Goal: Use online tool/utility: Utilize a website feature to perform a specific function

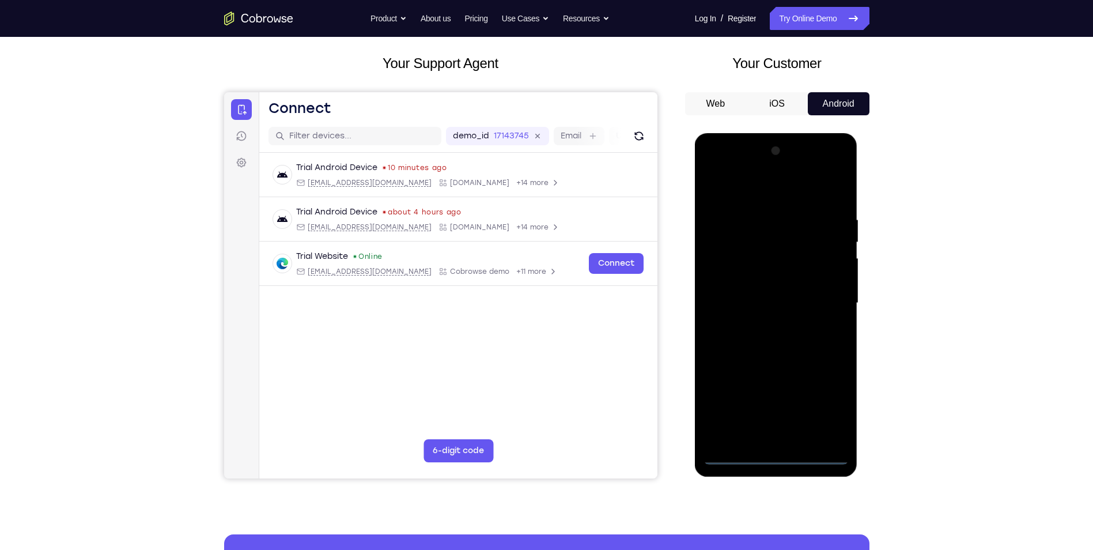
click at [776, 452] on div at bounding box center [776, 303] width 145 height 323
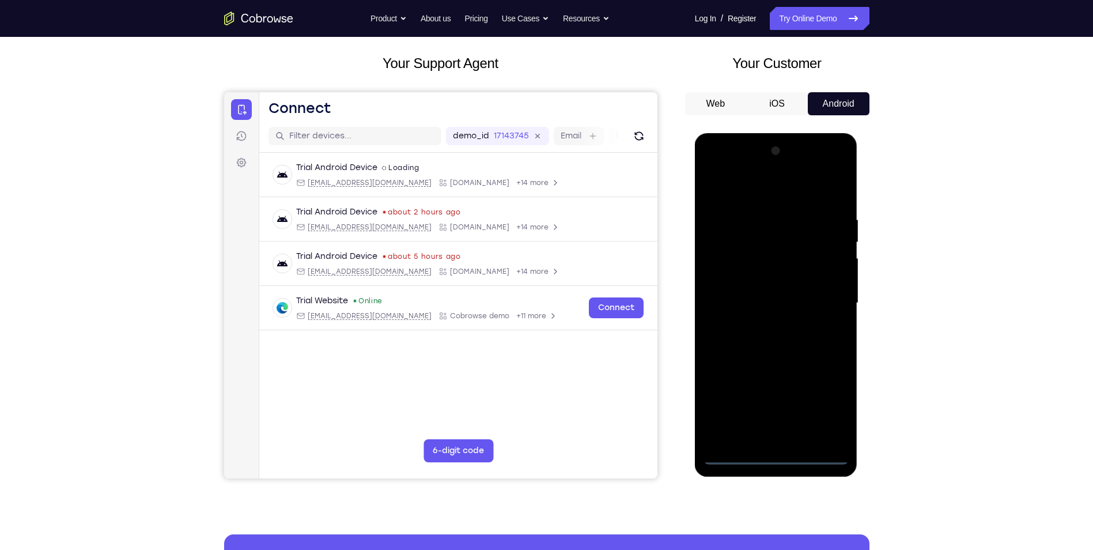
click at [831, 414] on div at bounding box center [776, 303] width 145 height 323
drag, startPoint x: 757, startPoint y: 194, endPoint x: 754, endPoint y: 201, distance: 7.7
click at [757, 197] on div at bounding box center [776, 303] width 145 height 323
click at [823, 297] on div at bounding box center [776, 303] width 145 height 323
click at [764, 324] on div at bounding box center [776, 303] width 145 height 323
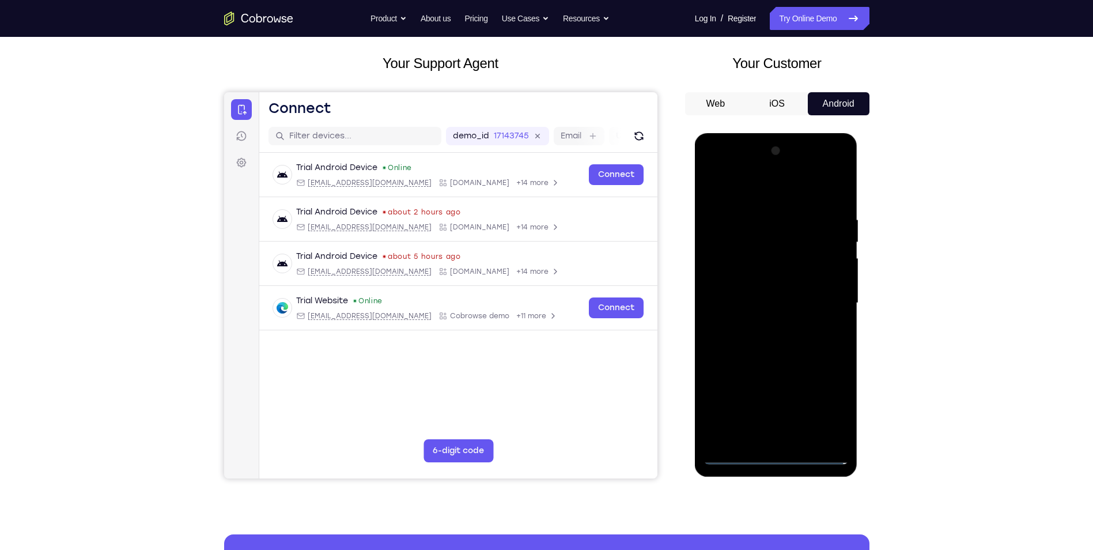
click at [761, 289] on div at bounding box center [776, 303] width 145 height 323
click at [777, 303] on div at bounding box center [776, 303] width 145 height 323
click at [789, 354] on div at bounding box center [776, 303] width 145 height 323
drag, startPoint x: 786, startPoint y: 311, endPoint x: 789, endPoint y: 275, distance: 35.9
click at [789, 275] on div at bounding box center [776, 303] width 145 height 323
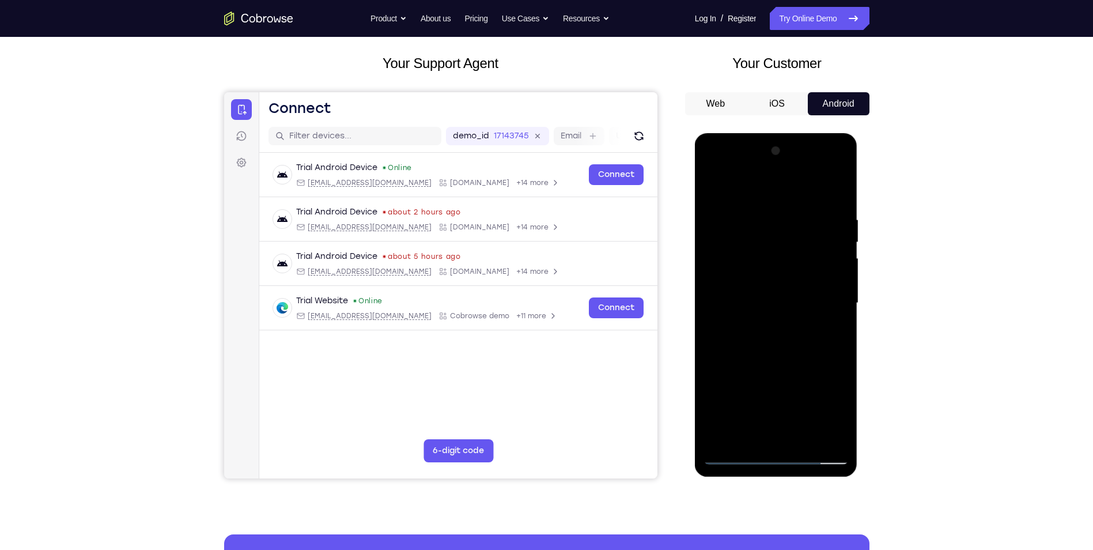
click at [712, 208] on div at bounding box center [776, 303] width 145 height 323
click at [829, 184] on div at bounding box center [776, 303] width 145 height 323
click at [832, 224] on div at bounding box center [776, 303] width 145 height 323
click at [836, 191] on div at bounding box center [776, 303] width 145 height 323
click at [738, 205] on div at bounding box center [776, 303] width 145 height 323
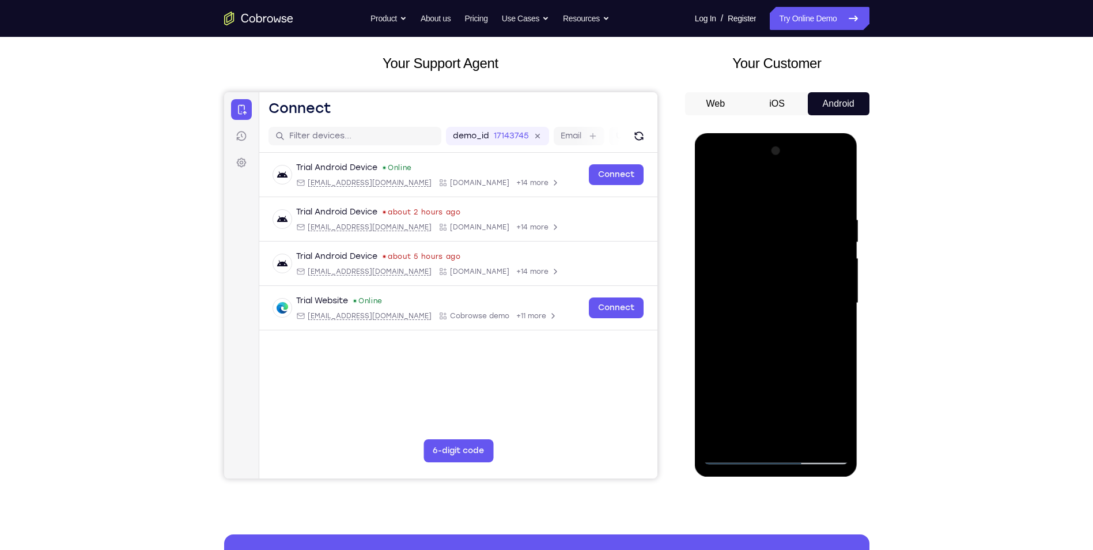
click at [804, 441] on div at bounding box center [776, 303] width 145 height 323
click at [782, 362] on div at bounding box center [776, 303] width 145 height 323
click at [730, 453] on div at bounding box center [776, 303] width 145 height 323
click at [724, 440] on div at bounding box center [776, 303] width 145 height 323
click at [755, 210] on div at bounding box center [776, 303] width 145 height 323
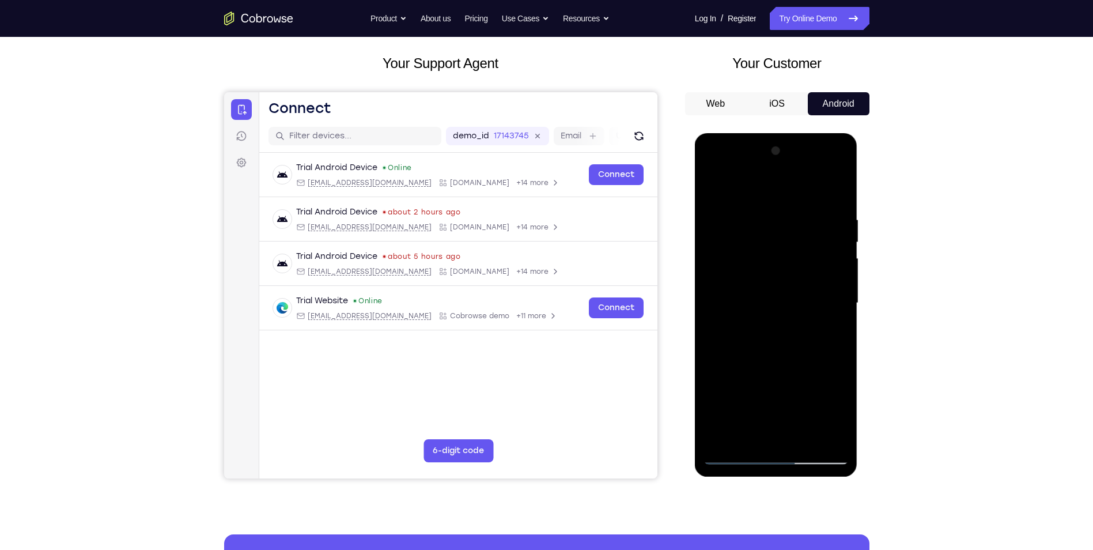
click at [838, 229] on div at bounding box center [776, 303] width 145 height 323
drag, startPoint x: 837, startPoint y: 228, endPoint x: 768, endPoint y: 223, distance: 68.8
click at [769, 223] on div at bounding box center [776, 303] width 145 height 323
drag, startPoint x: 731, startPoint y: 247, endPoint x: 839, endPoint y: 241, distance: 107.9
click at [835, 241] on div at bounding box center [776, 303] width 145 height 323
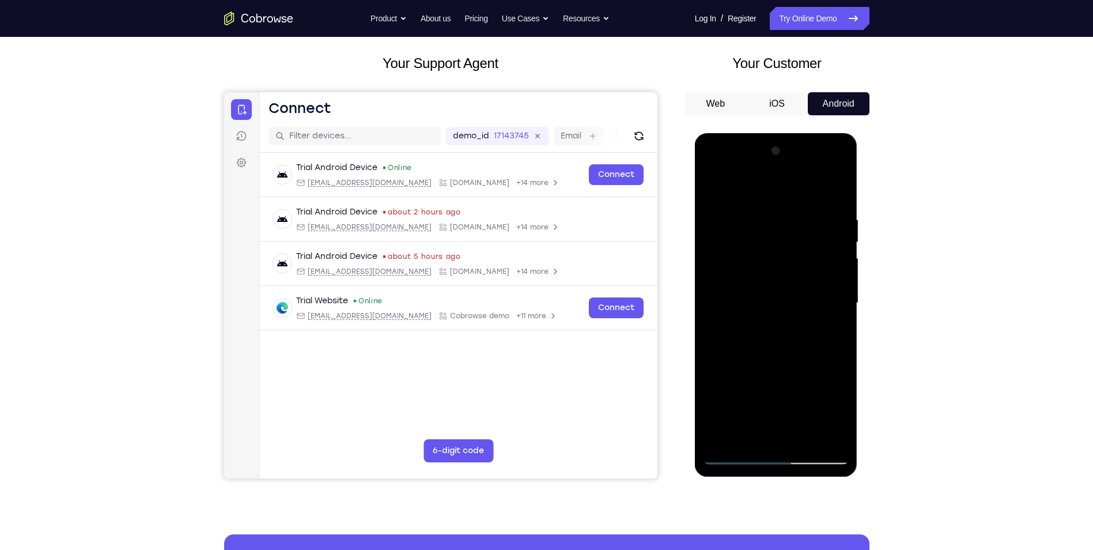
click at [717, 194] on div at bounding box center [776, 303] width 145 height 323
click at [727, 438] on div at bounding box center [776, 303] width 145 height 323
drag, startPoint x: 781, startPoint y: 356, endPoint x: 788, endPoint y: 171, distance: 185.7
click at [788, 171] on div at bounding box center [776, 303] width 145 height 323
click at [746, 288] on div at bounding box center [776, 303] width 145 height 323
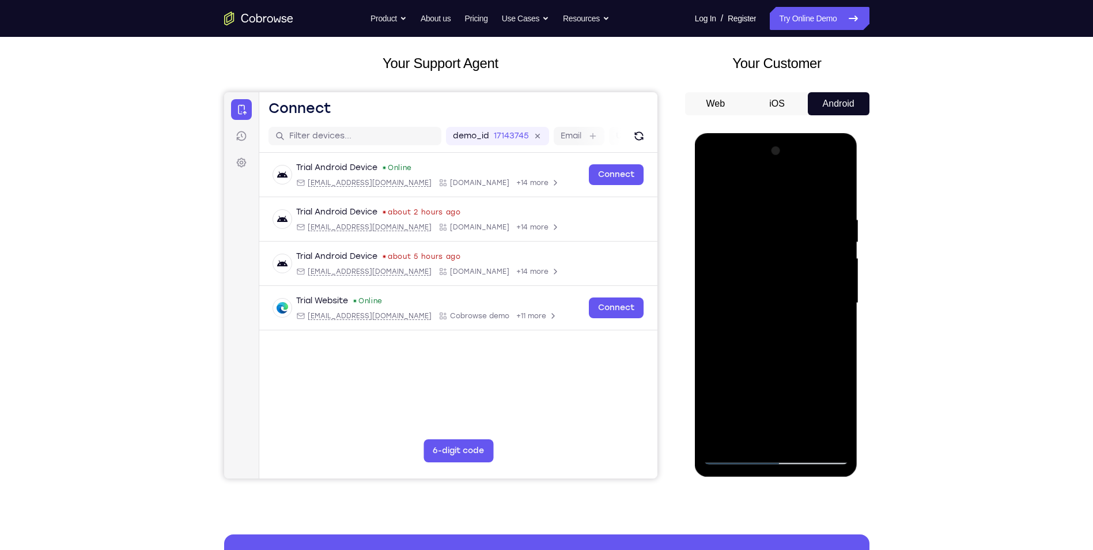
click at [754, 398] on div at bounding box center [776, 303] width 145 height 323
click at [822, 352] on div at bounding box center [776, 303] width 145 height 323
click at [724, 297] on div at bounding box center [776, 303] width 145 height 323
click at [746, 297] on div at bounding box center [776, 303] width 145 height 323
click at [831, 298] on div at bounding box center [776, 303] width 145 height 323
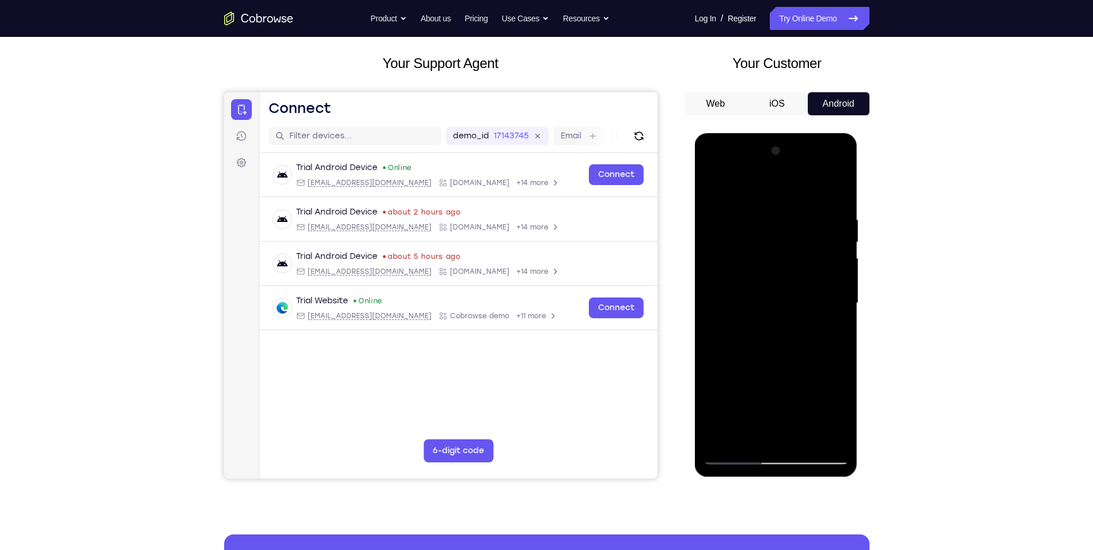
drag, startPoint x: 773, startPoint y: 229, endPoint x: 766, endPoint y: 335, distance: 106.3
click at [766, 333] on div at bounding box center [776, 303] width 145 height 323
drag, startPoint x: 745, startPoint y: 221, endPoint x: 745, endPoint y: 331, distance: 110.1
click at [745, 331] on div at bounding box center [776, 303] width 145 height 323
click at [712, 187] on div at bounding box center [776, 303] width 145 height 323
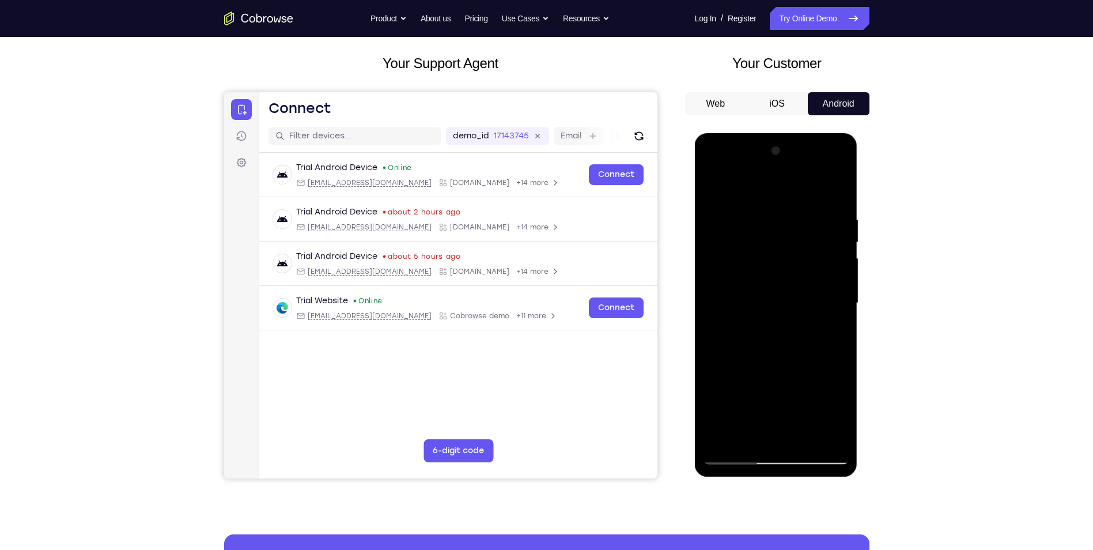
drag, startPoint x: 751, startPoint y: 384, endPoint x: 758, endPoint y: 213, distance: 171.8
click at [757, 215] on div at bounding box center [776, 303] width 145 height 323
drag, startPoint x: 765, startPoint y: 354, endPoint x: 785, endPoint y: 169, distance: 186.7
click at [785, 169] on div at bounding box center [776, 303] width 145 height 323
drag, startPoint x: 797, startPoint y: 333, endPoint x: 818, endPoint y: 192, distance: 141.6
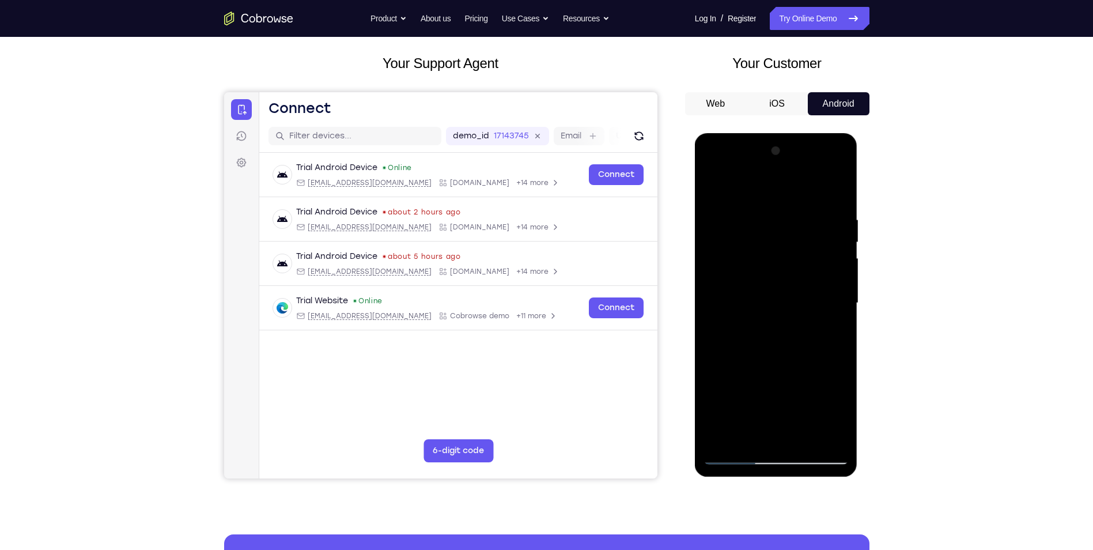
click at [818, 192] on div at bounding box center [776, 303] width 145 height 323
drag, startPoint x: 801, startPoint y: 367, endPoint x: 817, endPoint y: 203, distance: 165.0
click at [817, 204] on div at bounding box center [776, 303] width 145 height 323
drag, startPoint x: 799, startPoint y: 343, endPoint x: 846, endPoint y: 184, distance: 165.2
click at [846, 184] on div at bounding box center [776, 303] width 145 height 323
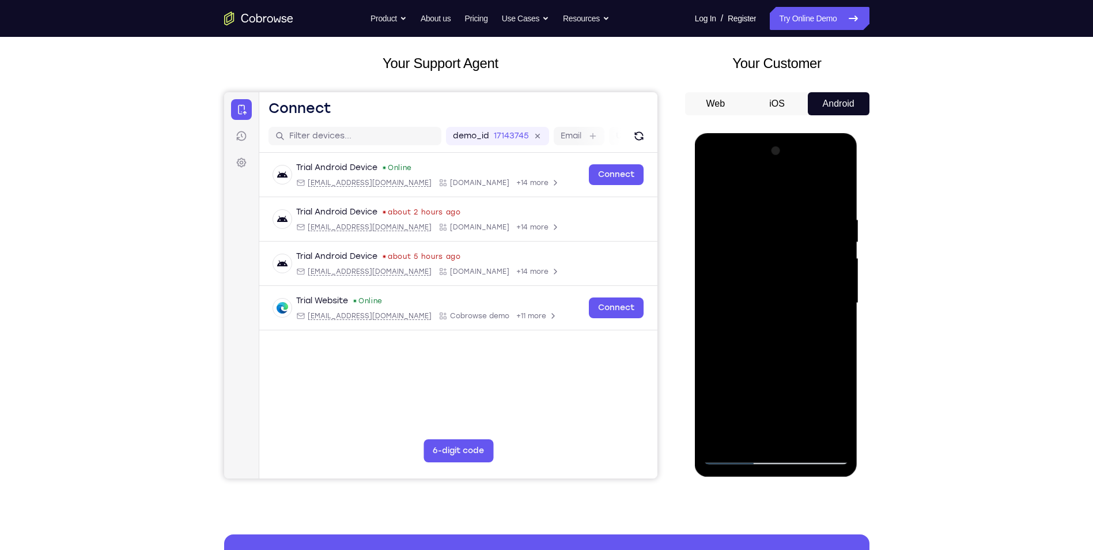
drag, startPoint x: 799, startPoint y: 352, endPoint x: 817, endPoint y: 207, distance: 145.1
click at [817, 208] on div at bounding box center [776, 303] width 145 height 323
drag, startPoint x: 810, startPoint y: 347, endPoint x: 868, endPoint y: 157, distance: 199.0
click at [859, 157] on html "Online web based iOS Simulators and Android Emulators. Run iPhone, iPad, Mobile…" at bounding box center [777, 306] width 164 height 346
drag, startPoint x: 784, startPoint y: 394, endPoint x: 845, endPoint y: 194, distance: 209.1
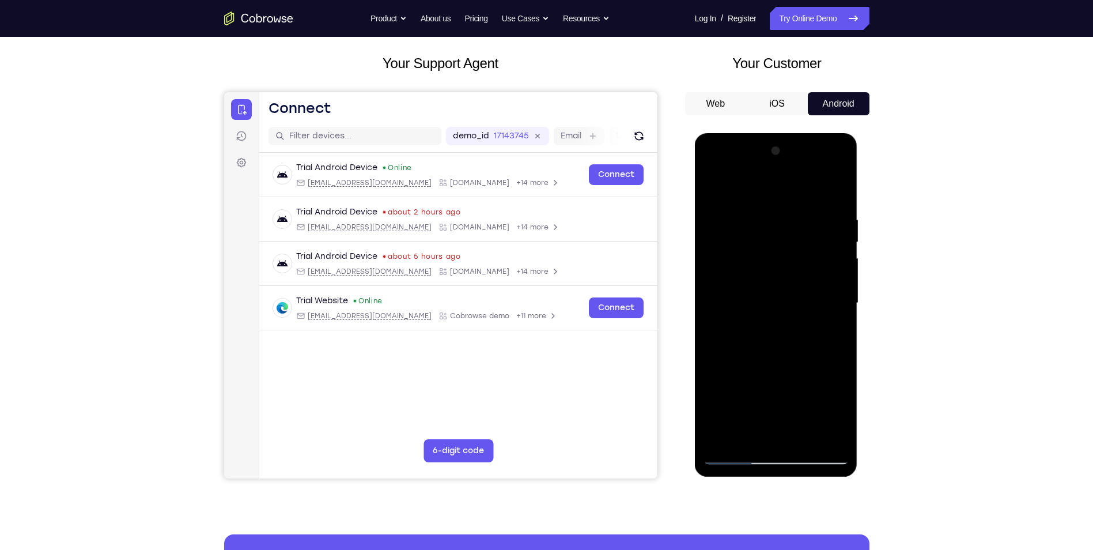
click at [845, 194] on div at bounding box center [776, 303] width 145 height 323
drag, startPoint x: 761, startPoint y: 391, endPoint x: 806, endPoint y: 216, distance: 181.3
click at [806, 216] on div at bounding box center [776, 303] width 145 height 323
click at [754, 441] on div at bounding box center [776, 303] width 145 height 323
click at [762, 188] on div at bounding box center [776, 303] width 145 height 323
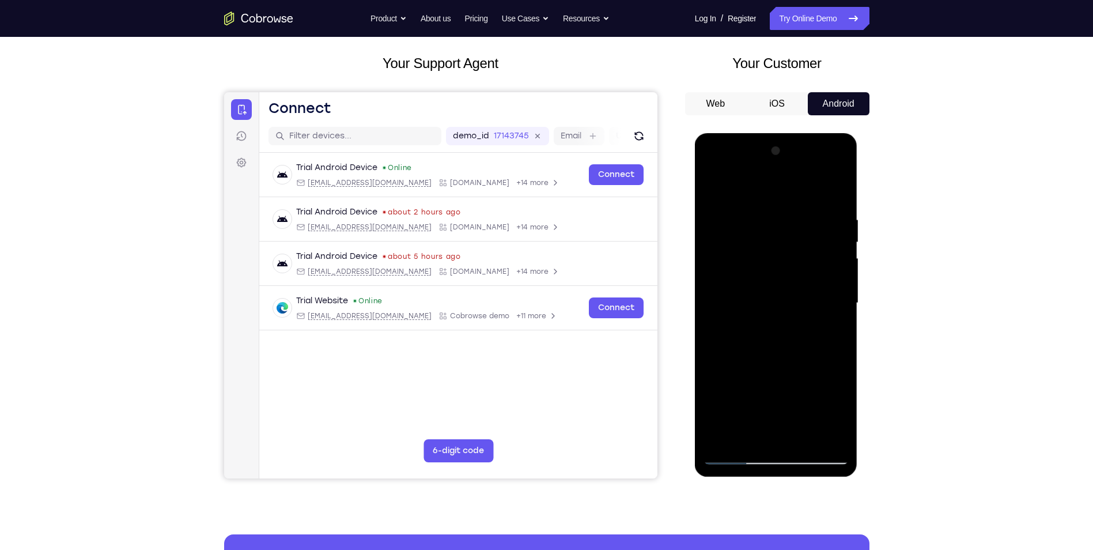
click at [769, 374] on div at bounding box center [776, 303] width 145 height 323
click at [789, 394] on div at bounding box center [776, 303] width 145 height 323
drag, startPoint x: 793, startPoint y: 226, endPoint x: 784, endPoint y: 319, distance: 93.2
click at [784, 319] on div at bounding box center [776, 303] width 145 height 323
click at [784, 232] on div at bounding box center [776, 303] width 145 height 323
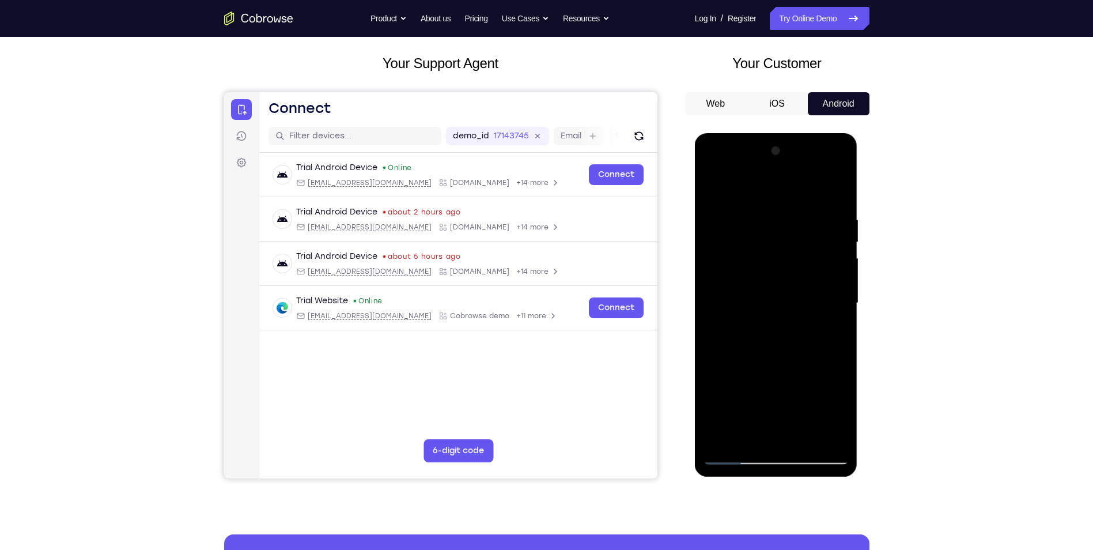
click at [819, 373] on div at bounding box center [776, 303] width 145 height 323
drag, startPoint x: 743, startPoint y: 367, endPoint x: 746, endPoint y: 330, distance: 36.5
click at [746, 330] on div at bounding box center [776, 303] width 145 height 323
click at [715, 357] on div at bounding box center [776, 303] width 145 height 323
click at [806, 437] on div at bounding box center [776, 303] width 145 height 323
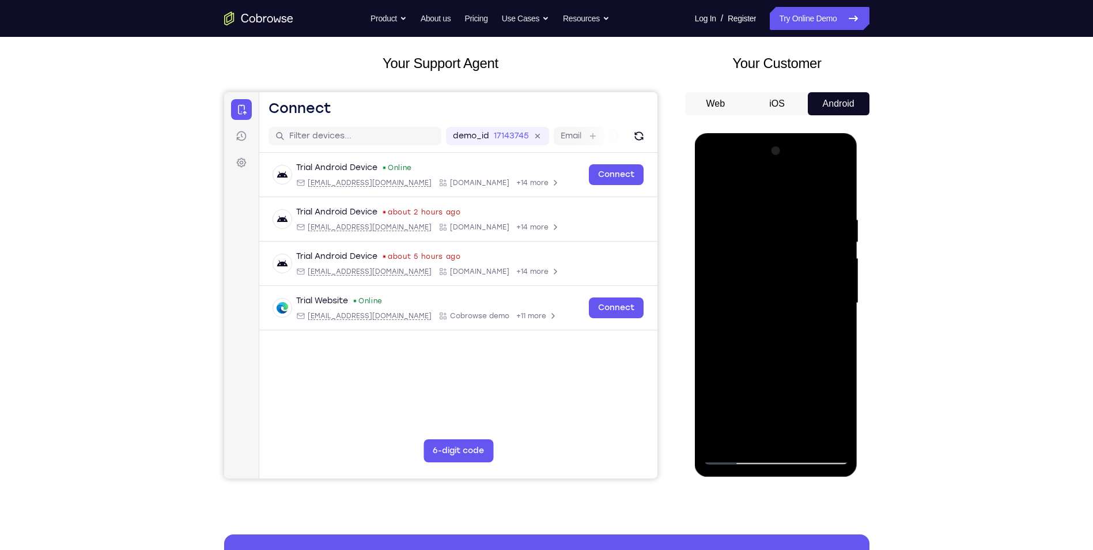
drag, startPoint x: 803, startPoint y: 368, endPoint x: 809, endPoint y: 269, distance: 99.3
click at [809, 269] on div at bounding box center [776, 303] width 145 height 323
click at [736, 459] on div at bounding box center [776, 303] width 145 height 323
